Goal: Information Seeking & Learning: Learn about a topic

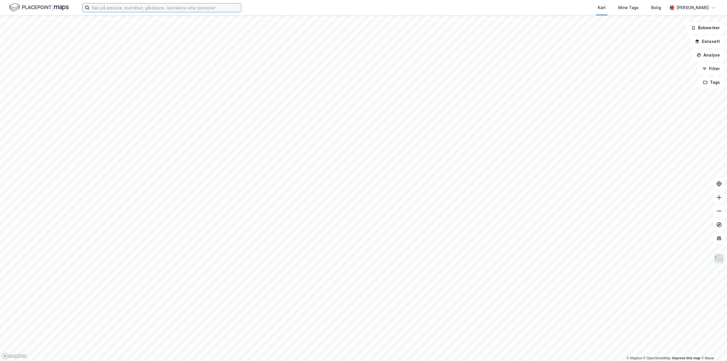
click at [103, 6] on input at bounding box center [165, 7] width 152 height 9
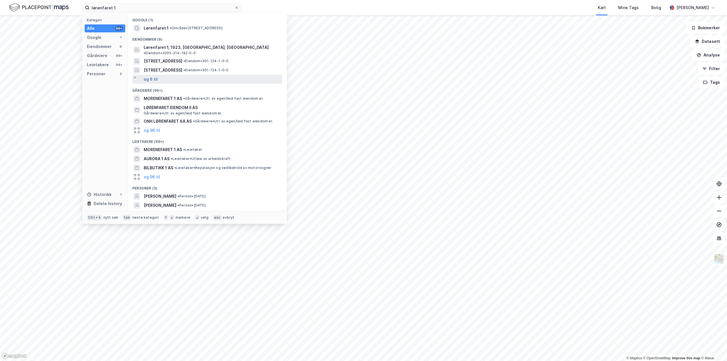
click at [151, 76] on button "og 6 til" at bounding box center [151, 79] width 14 height 7
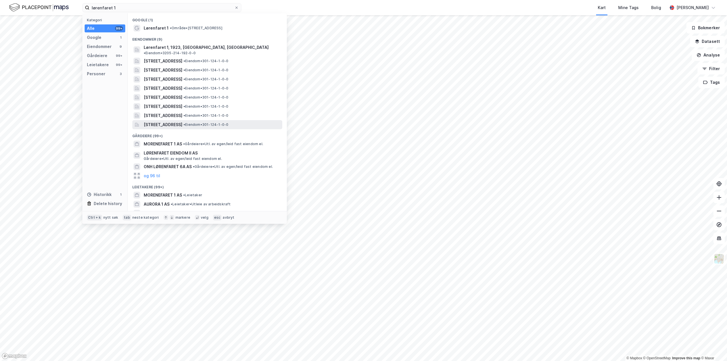
click at [176, 121] on span "[STREET_ADDRESS]" at bounding box center [163, 124] width 39 height 7
click at [131, 11] on input "lørenfaret 1" at bounding box center [161, 7] width 145 height 9
click at [170, 50] on span "Lørenfaret 1, 1923, SØRUM, LILLESTRØM" at bounding box center [206, 47] width 125 height 7
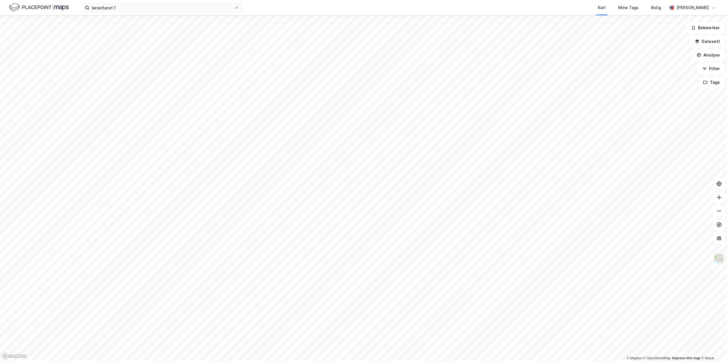
click at [137, 13] on div "lørenfaret 1 Kart Mine Tags Bolig Tommy Christoffersen" at bounding box center [363, 7] width 727 height 15
click at [138, 10] on input "lørenfaret 1" at bounding box center [161, 7] width 145 height 9
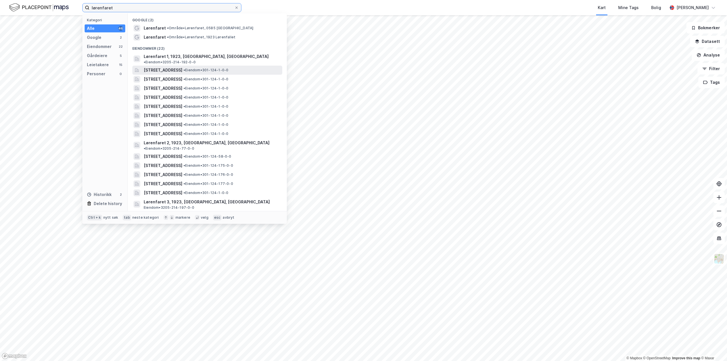
type input "lørenfaret"
click at [182, 67] on span "Lørenfaret 1A, 0585, OSLO, OSLO" at bounding box center [163, 70] width 39 height 7
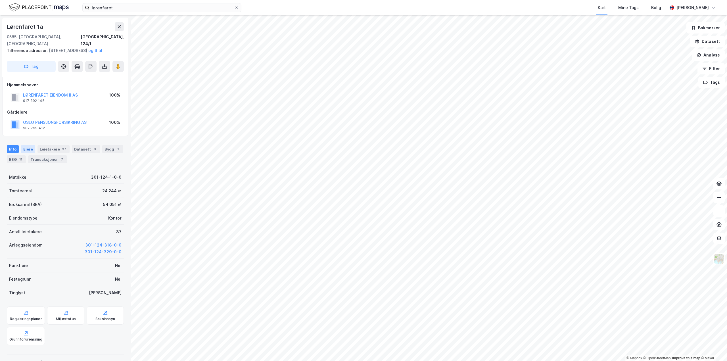
click at [29, 150] on div "Eiere" at bounding box center [28, 149] width 14 height 8
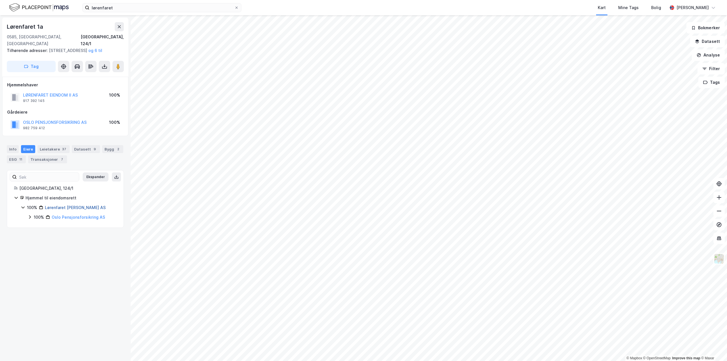
click at [70, 208] on link "Lørenfaret Eiendom II AS" at bounding box center [75, 207] width 61 height 5
click at [16, 159] on div "ESG 11" at bounding box center [16, 159] width 19 height 8
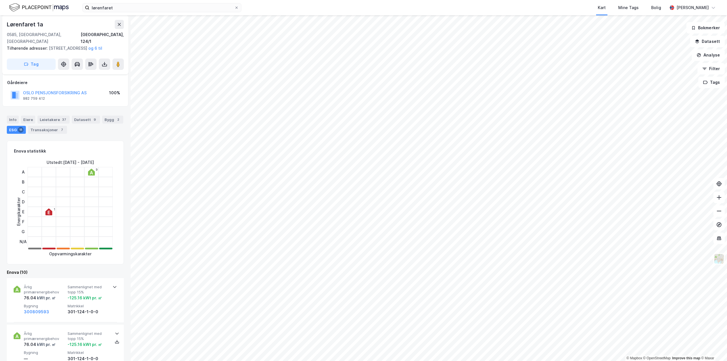
scroll to position [57, 0]
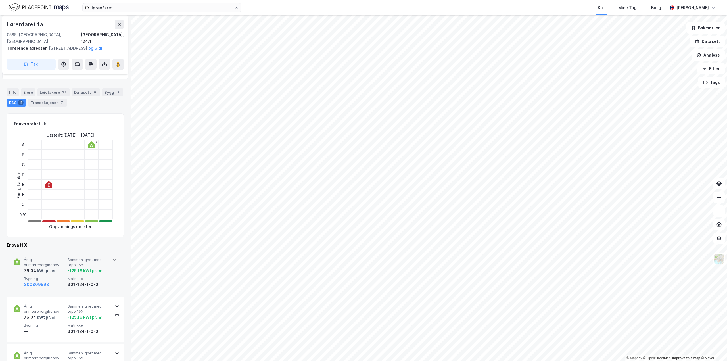
click at [113, 259] on icon at bounding box center [114, 259] width 5 height 5
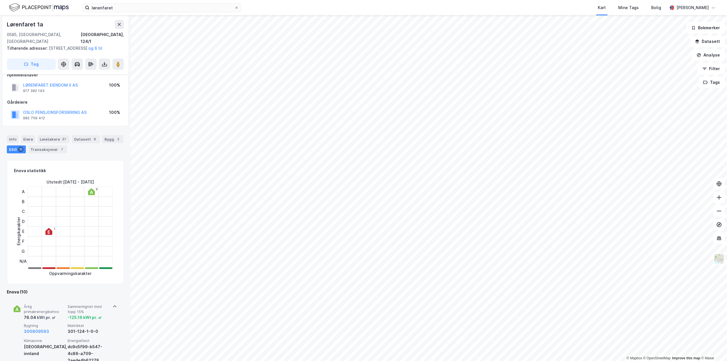
scroll to position [0, 0]
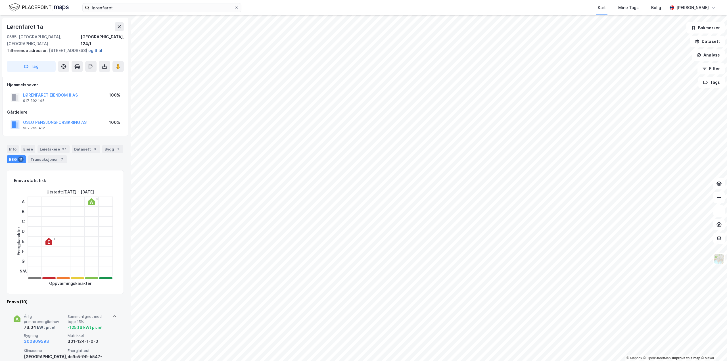
click at [0, 0] on button "og 6 til" at bounding box center [0, 0] width 0 height 0
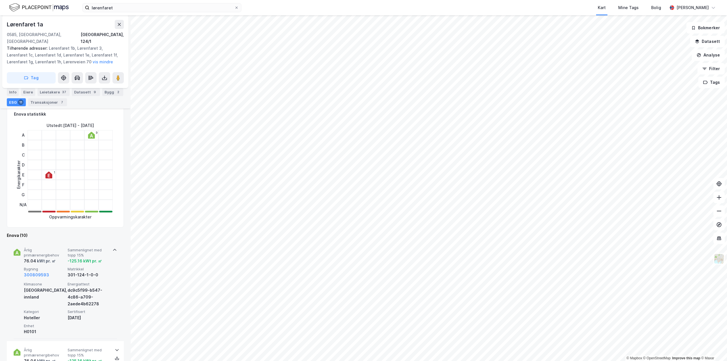
scroll to position [28, 0]
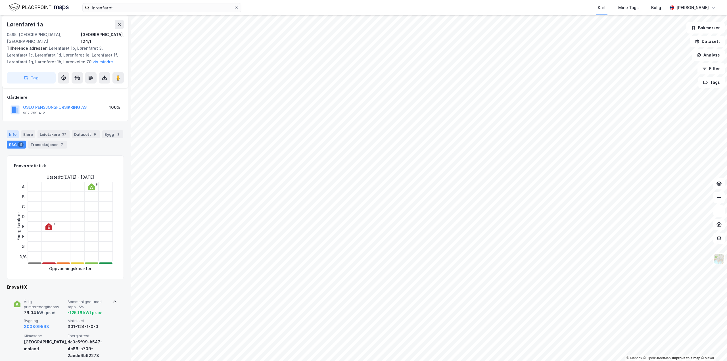
click at [13, 130] on div "Info" at bounding box center [13, 134] width 12 height 8
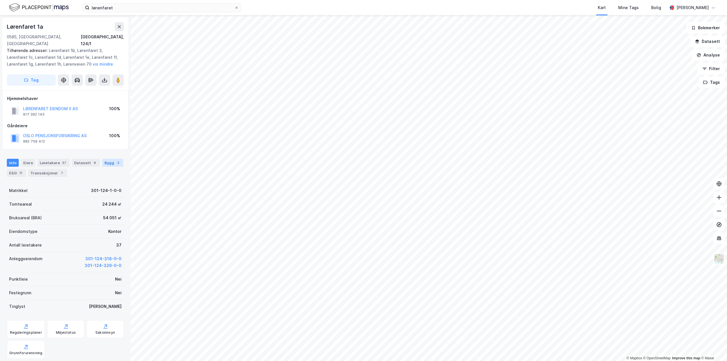
click at [105, 159] on div "Bygg 2" at bounding box center [112, 163] width 21 height 8
